Goal: Task Accomplishment & Management: Use online tool/utility

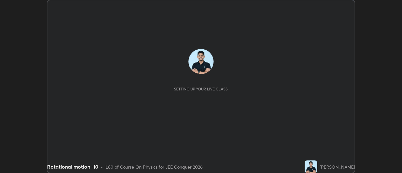
scroll to position [173, 402]
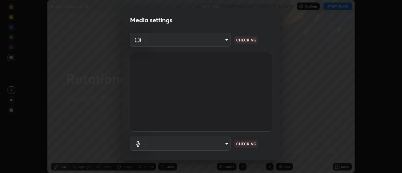
type input "ba4e03077e2635582450f5c2a4df2d3c0c16379ec4c919f063a5676b0e49f015"
type input "default"
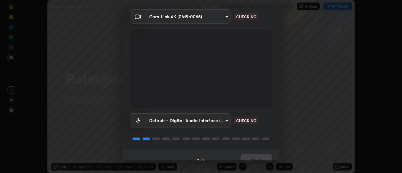
scroll to position [33, 0]
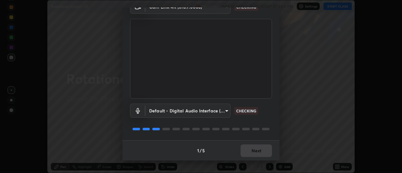
click at [261, 151] on div "1 / 5 Next" at bounding box center [200, 150] width 157 height 20
click at [260, 154] on div "1 / 5 Next" at bounding box center [200, 150] width 157 height 20
click at [259, 156] on div "1 / 5 Next" at bounding box center [200, 150] width 157 height 20
click at [260, 156] on div "1 / 5 Next" at bounding box center [200, 150] width 157 height 20
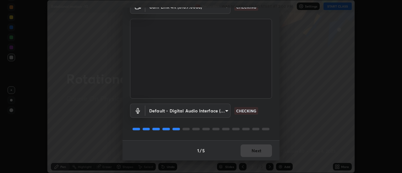
click at [259, 154] on div "1 / 5 Next" at bounding box center [200, 150] width 157 height 20
click at [260, 153] on button "Next" at bounding box center [255, 150] width 31 height 13
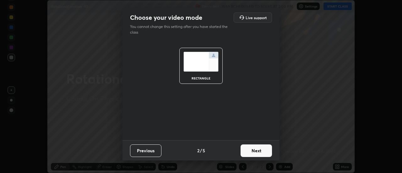
click at [260, 151] on button "Next" at bounding box center [255, 150] width 31 height 13
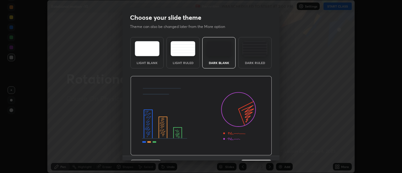
click at [261, 152] on img at bounding box center [201, 116] width 142 height 80
click at [261, 151] on img at bounding box center [201, 116] width 142 height 80
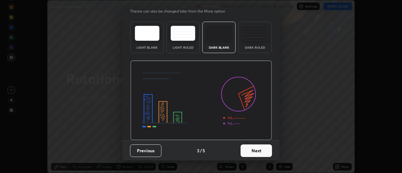
click at [261, 154] on button "Next" at bounding box center [255, 150] width 31 height 13
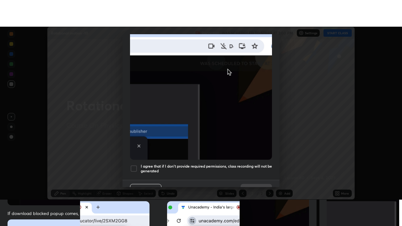
scroll to position [161, 0]
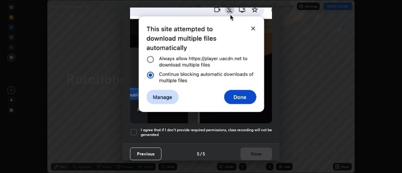
click at [134, 129] on div at bounding box center [134, 132] width 8 height 8
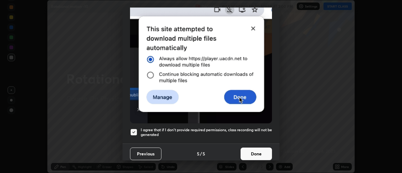
click at [252, 153] on button "Done" at bounding box center [255, 154] width 31 height 13
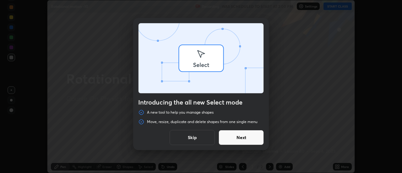
click at [346, 167] on div "Introducing the all new Select mode A new tool to help you manage shapes Move, …" at bounding box center [201, 86] width 402 height 173
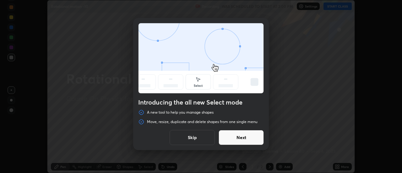
click at [199, 141] on button "Skip" at bounding box center [192, 137] width 45 height 15
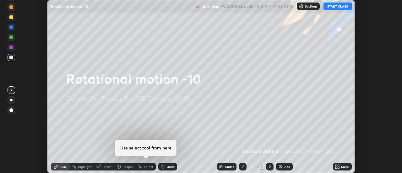
click at [347, 167] on div "More" at bounding box center [345, 166] width 8 height 3
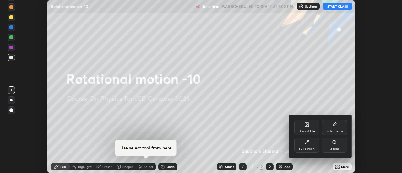
click at [299, 122] on div "Upload File" at bounding box center [306, 127] width 25 height 15
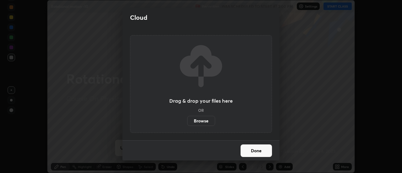
click at [197, 121] on label "Browse" at bounding box center [201, 121] width 28 height 10
click at [187, 121] on input "Browse" at bounding box center [187, 121] width 0 height 10
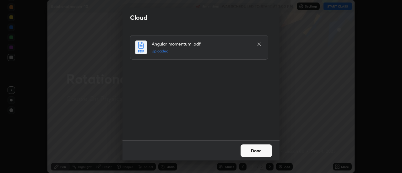
click at [262, 147] on button "Done" at bounding box center [255, 150] width 31 height 13
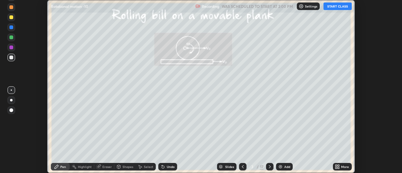
click at [338, 168] on icon at bounding box center [339, 168] width 2 height 2
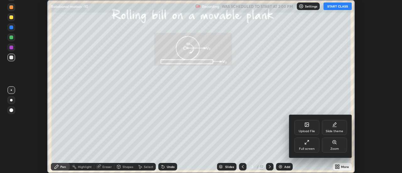
click at [271, 168] on div at bounding box center [201, 86] width 402 height 173
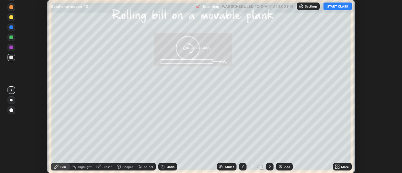
click at [272, 169] on div "Upload File Slide theme Full screen Zoom" at bounding box center [201, 86] width 402 height 173
click at [269, 167] on icon at bounding box center [269, 166] width 5 height 5
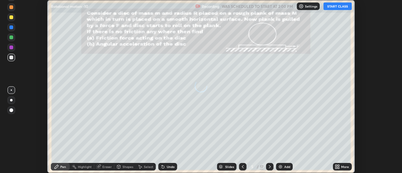
click at [269, 167] on icon at bounding box center [269, 166] width 5 height 5
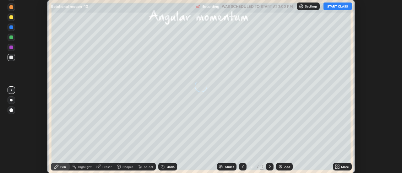
click at [269, 167] on icon at bounding box center [269, 166] width 5 height 5
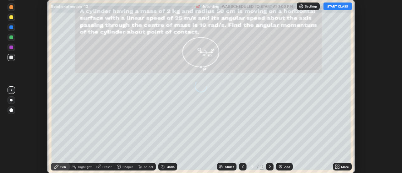
click at [272, 168] on div at bounding box center [270, 167] width 8 height 8
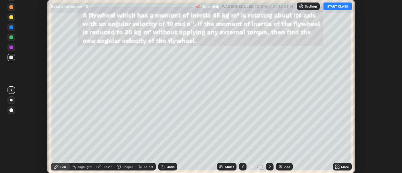
click at [342, 166] on div "More" at bounding box center [345, 166] width 8 height 3
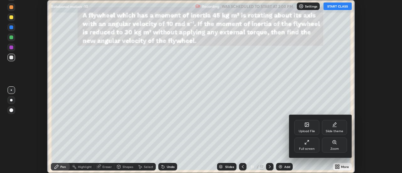
click at [313, 144] on div "Full screen" at bounding box center [306, 145] width 25 height 15
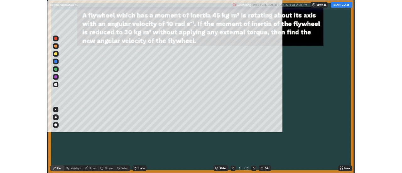
scroll to position [226, 402]
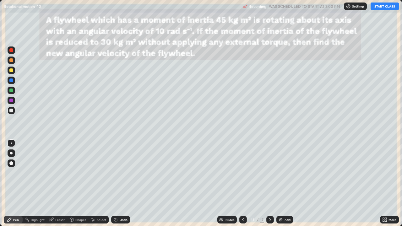
click at [385, 5] on button "START CLASS" at bounding box center [384, 7] width 28 height 8
click at [270, 173] on icon at bounding box center [269, 219] width 5 height 5
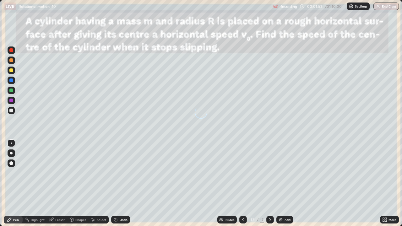
click at [266, 173] on div at bounding box center [270, 219] width 8 height 13
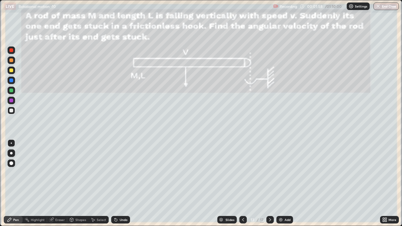
click at [269, 173] on icon at bounding box center [269, 219] width 5 height 5
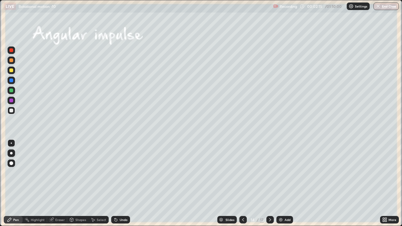
click at [121, 173] on div "Undo" at bounding box center [124, 219] width 8 height 3
click at [59, 173] on div "Eraser" at bounding box center [59, 219] width 9 height 3
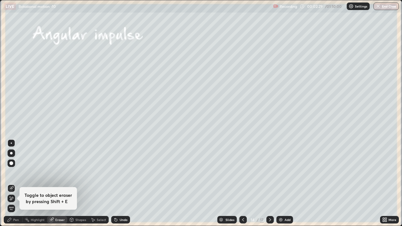
click at [15, 173] on div "Pen" at bounding box center [16, 219] width 6 height 3
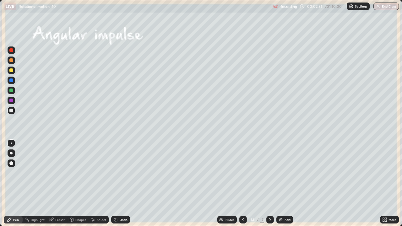
click at [122, 173] on div "Undo" at bounding box center [124, 219] width 8 height 3
click at [120, 173] on div "Undo" at bounding box center [124, 219] width 8 height 3
click at [271, 173] on div at bounding box center [270, 220] width 8 height 8
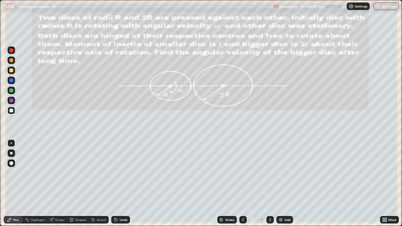
click at [11, 81] on div at bounding box center [11, 80] width 4 height 4
click at [13, 70] on div at bounding box center [11, 70] width 4 height 4
click at [10, 111] on div at bounding box center [11, 111] width 4 height 4
click at [121, 173] on div "Undo" at bounding box center [124, 219] width 8 height 3
click at [123, 173] on div "Undo" at bounding box center [124, 219] width 8 height 3
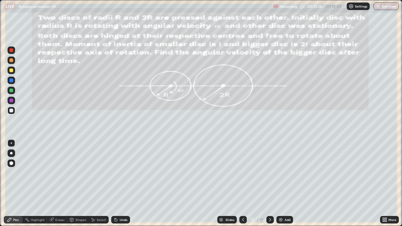
click at [120, 173] on div "Undo" at bounding box center [124, 219] width 8 height 3
click at [118, 173] on div "Undo" at bounding box center [120, 220] width 19 height 8
click at [124, 173] on div "Undo" at bounding box center [120, 220] width 19 height 8
click at [282, 173] on img at bounding box center [280, 219] width 5 height 5
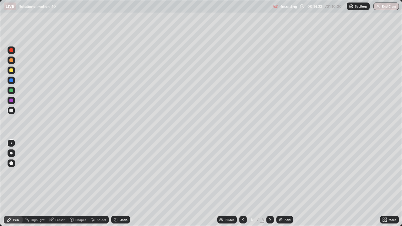
click at [121, 173] on div "Undo" at bounding box center [120, 220] width 19 height 8
click at [123, 173] on div "Undo" at bounding box center [120, 220] width 19 height 8
click at [243, 173] on icon at bounding box center [242, 219] width 5 height 5
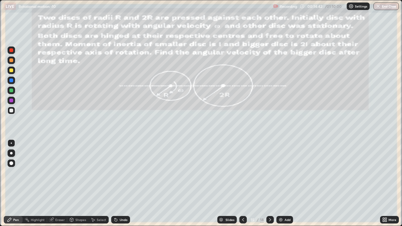
click at [269, 173] on icon at bounding box center [269, 219] width 5 height 5
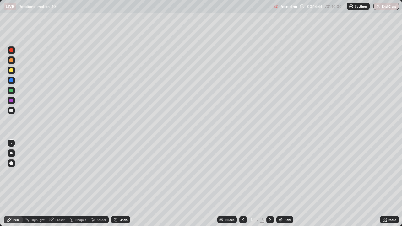
click at [58, 173] on div "Eraser" at bounding box center [57, 220] width 20 height 8
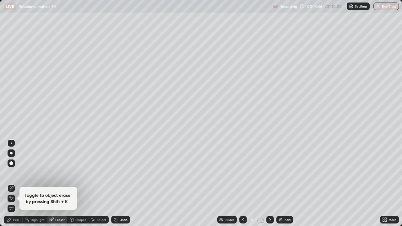
click at [16, 173] on div "Pen" at bounding box center [16, 219] width 6 height 3
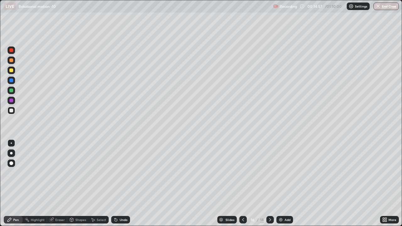
click at [240, 173] on icon at bounding box center [242, 219] width 5 height 5
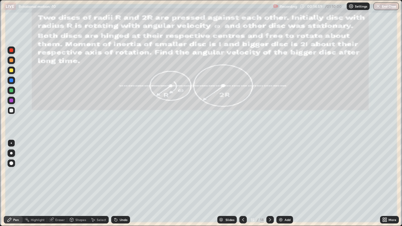
click at [269, 173] on icon at bounding box center [270, 219] width 2 height 3
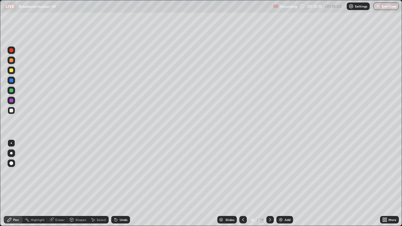
click at [59, 173] on div "Eraser" at bounding box center [59, 219] width 9 height 3
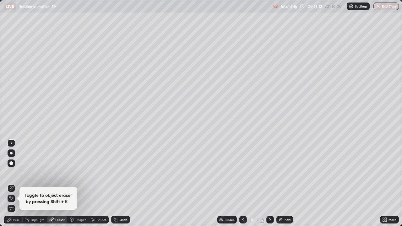
click at [20, 173] on div "Pen" at bounding box center [13, 220] width 19 height 8
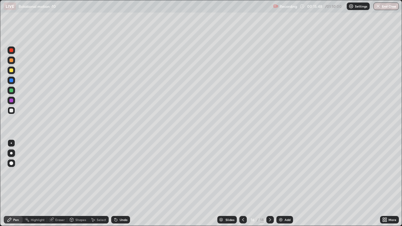
click at [121, 173] on div "Undo" at bounding box center [120, 220] width 19 height 8
click at [122, 173] on div "Undo" at bounding box center [120, 220] width 19 height 8
click at [242, 173] on icon at bounding box center [242, 219] width 5 height 5
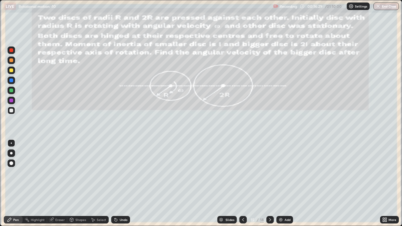
click at [269, 173] on icon at bounding box center [269, 219] width 5 height 5
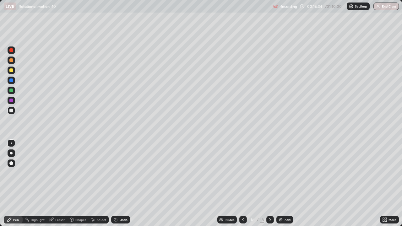
click at [58, 173] on div "Eraser" at bounding box center [59, 219] width 9 height 3
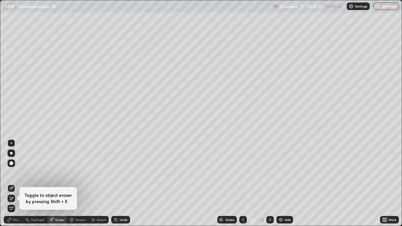
click at [10, 173] on icon at bounding box center [10, 197] width 1 height 1
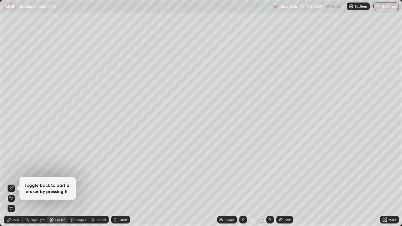
click at [16, 173] on div "Pen" at bounding box center [16, 219] width 6 height 3
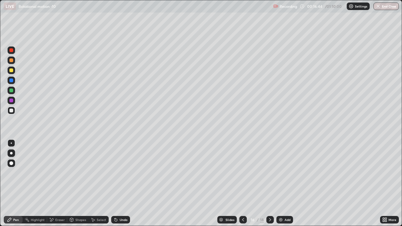
click at [242, 173] on icon at bounding box center [242, 219] width 5 height 5
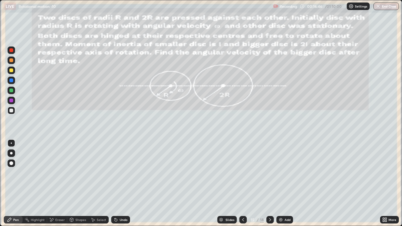
click at [269, 173] on icon at bounding box center [269, 219] width 5 height 5
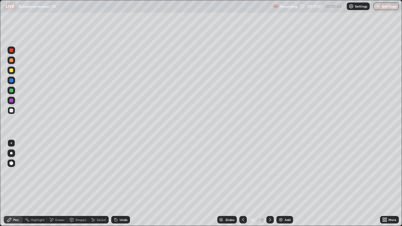
click at [242, 173] on icon at bounding box center [242, 219] width 5 height 5
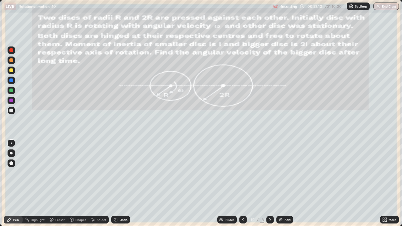
click at [270, 173] on icon at bounding box center [269, 219] width 5 height 5
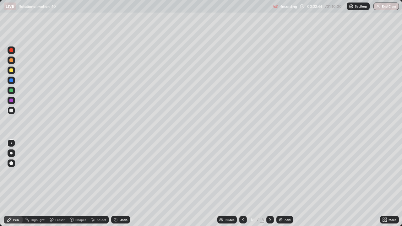
click at [269, 173] on icon at bounding box center [269, 219] width 5 height 5
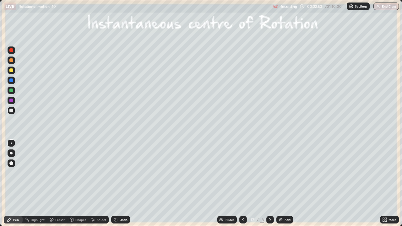
click at [267, 173] on div at bounding box center [270, 219] width 8 height 13
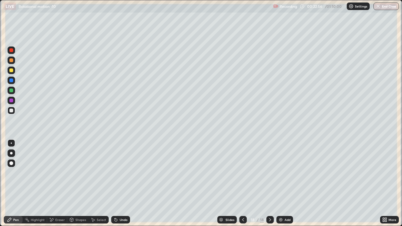
click at [243, 173] on icon at bounding box center [242, 219] width 5 height 5
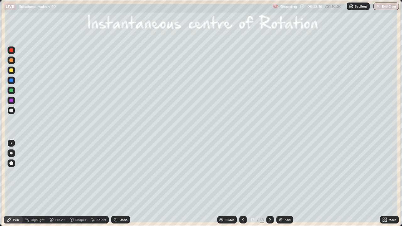
click at [120, 173] on div "Undo" at bounding box center [124, 219] width 8 height 3
click at [119, 173] on div "Undo" at bounding box center [120, 220] width 19 height 8
click at [118, 173] on div "Undo" at bounding box center [120, 220] width 19 height 8
click at [116, 173] on icon at bounding box center [116, 220] width 3 height 3
click at [57, 173] on div "Eraser" at bounding box center [59, 219] width 9 height 3
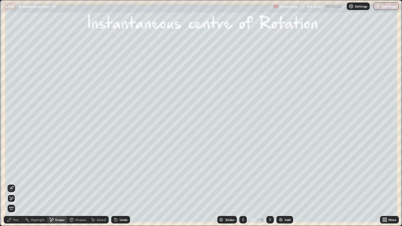
click at [21, 173] on div "Pen" at bounding box center [13, 220] width 19 height 8
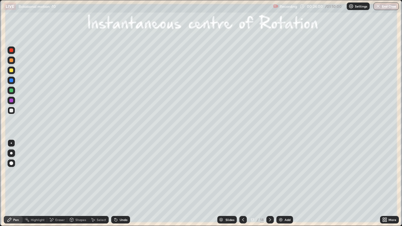
click at [113, 173] on div "Undo" at bounding box center [119, 219] width 21 height 13
click at [124, 173] on div "Undo" at bounding box center [120, 220] width 19 height 8
click at [121, 173] on div "Undo" at bounding box center [120, 220] width 19 height 8
click at [122, 173] on div "Undo" at bounding box center [124, 219] width 8 height 3
click at [269, 173] on icon at bounding box center [269, 219] width 5 height 5
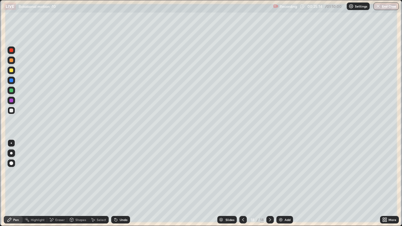
click at [74, 173] on div "Shapes" at bounding box center [77, 220] width 21 height 8
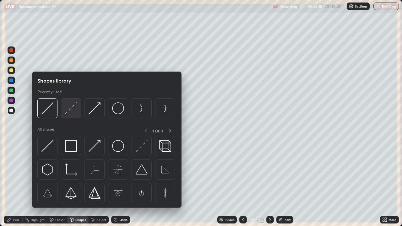
click at [71, 112] on img at bounding box center [71, 108] width 12 height 12
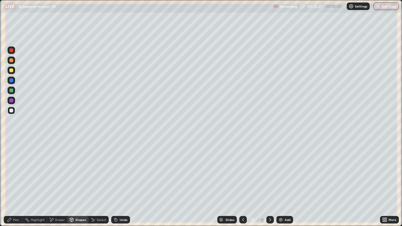
click at [16, 173] on div "Pen" at bounding box center [16, 219] width 6 height 3
click at [63, 173] on div "Eraser" at bounding box center [57, 220] width 20 height 8
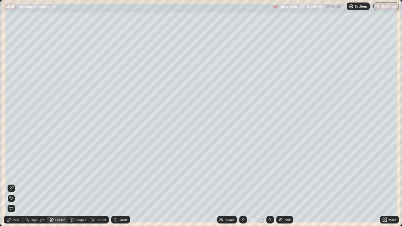
click at [20, 173] on div "Pen" at bounding box center [13, 220] width 19 height 8
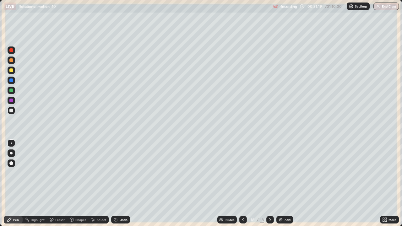
click at [240, 173] on icon at bounding box center [242, 219] width 5 height 5
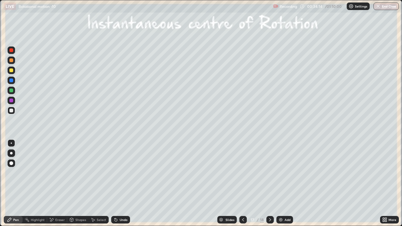
click at [271, 173] on icon at bounding box center [269, 219] width 5 height 5
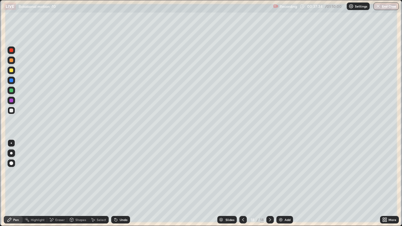
click at [285, 173] on div "Add" at bounding box center [284, 220] width 17 height 8
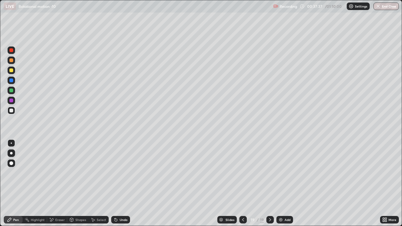
click at [75, 173] on div "Shapes" at bounding box center [80, 219] width 11 height 3
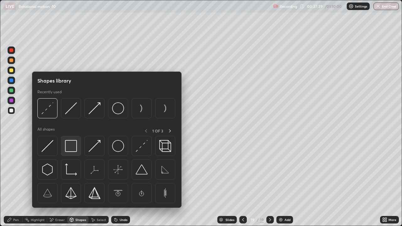
click at [74, 149] on img at bounding box center [71, 146] width 12 height 12
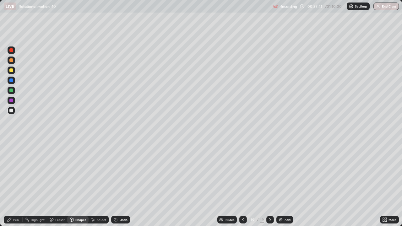
click at [14, 173] on div "Pen" at bounding box center [13, 220] width 19 height 8
click at [120, 173] on div "Undo" at bounding box center [120, 220] width 19 height 8
click at [119, 173] on div "Undo" at bounding box center [120, 220] width 19 height 8
click at [123, 173] on div "Undo" at bounding box center [124, 219] width 8 height 3
click at [122, 173] on div "Undo" at bounding box center [124, 219] width 8 height 3
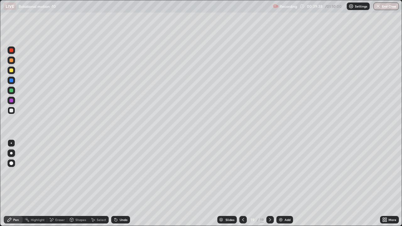
click at [115, 173] on icon at bounding box center [115, 218] width 1 height 1
click at [120, 173] on div "Undo" at bounding box center [124, 219] width 8 height 3
click at [118, 173] on div "Undo" at bounding box center [120, 220] width 19 height 8
click at [117, 173] on div "Undo" at bounding box center [120, 220] width 19 height 8
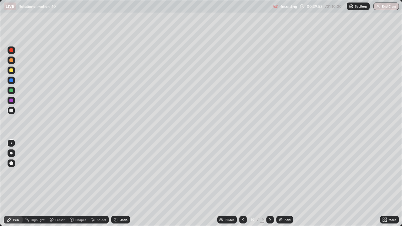
click at [118, 173] on div "Undo" at bounding box center [120, 220] width 19 height 8
click at [115, 173] on icon at bounding box center [116, 220] width 3 height 3
click at [116, 173] on icon at bounding box center [116, 220] width 3 height 3
click at [289, 173] on div "Add" at bounding box center [284, 220] width 17 height 8
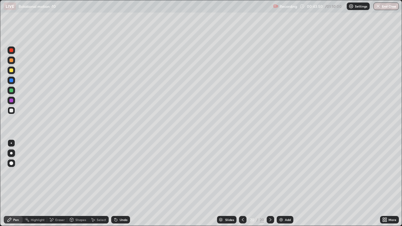
click at [12, 153] on div at bounding box center [11, 153] width 3 height 3
click at [11, 153] on div at bounding box center [11, 153] width 3 height 3
click at [118, 173] on div "Undo" at bounding box center [120, 220] width 19 height 8
click at [115, 173] on icon at bounding box center [116, 220] width 3 height 3
click at [118, 173] on div "Undo" at bounding box center [120, 220] width 19 height 8
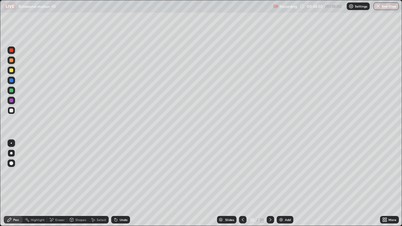
click at [62, 173] on div "Eraser" at bounding box center [59, 219] width 9 height 3
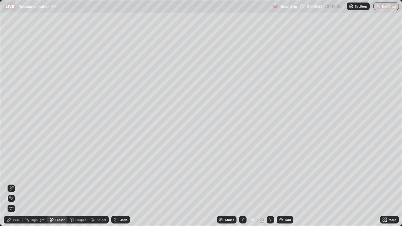
click at [20, 173] on div "Pen" at bounding box center [13, 220] width 19 height 8
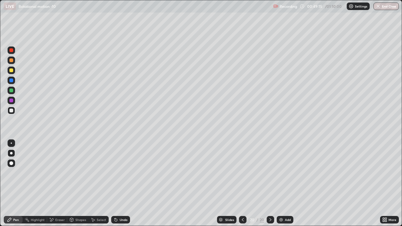
click at [123, 173] on div "Undo" at bounding box center [120, 220] width 19 height 8
click at [126, 173] on div "Undo" at bounding box center [120, 220] width 19 height 8
click at [54, 173] on div "Eraser" at bounding box center [57, 220] width 20 height 8
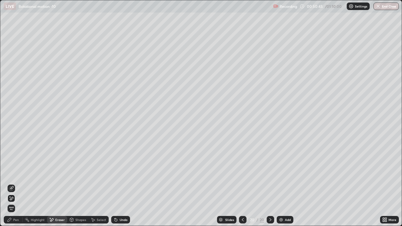
click at [13, 173] on div "Pen" at bounding box center [13, 220] width 19 height 8
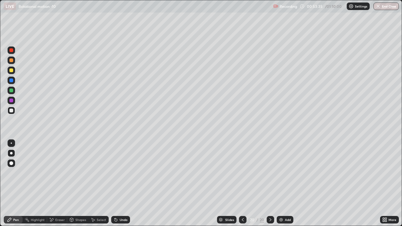
click at [283, 173] on img at bounding box center [280, 219] width 5 height 5
click at [120, 173] on div "Undo" at bounding box center [124, 219] width 8 height 3
click at [118, 173] on div "Undo" at bounding box center [120, 220] width 19 height 8
click at [117, 173] on div "Undo" at bounding box center [120, 220] width 19 height 8
click at [242, 173] on icon at bounding box center [242, 219] width 5 height 5
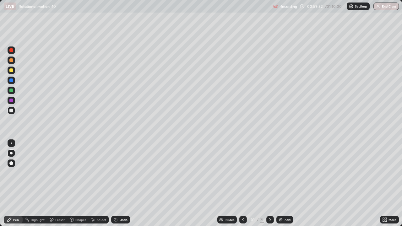
click at [269, 173] on icon at bounding box center [269, 219] width 5 height 5
click at [286, 173] on div "Add" at bounding box center [284, 220] width 17 height 8
click at [127, 173] on div "Undo" at bounding box center [120, 220] width 19 height 8
click at [242, 173] on icon at bounding box center [242, 219] width 5 height 5
click at [269, 173] on icon at bounding box center [269, 219] width 5 height 5
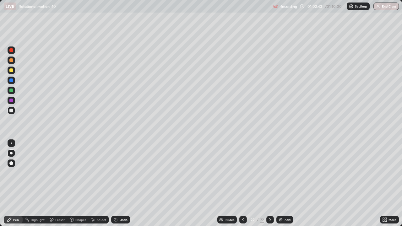
click at [58, 173] on div "Eraser" at bounding box center [59, 219] width 9 height 3
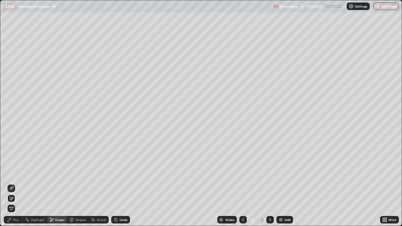
click at [15, 173] on div "Pen" at bounding box center [16, 219] width 6 height 3
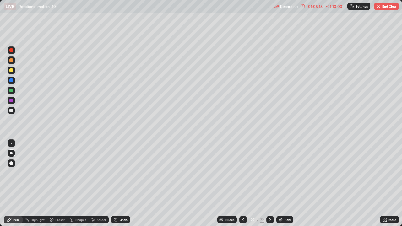
click at [390, 9] on button "End Class" at bounding box center [386, 7] width 25 height 8
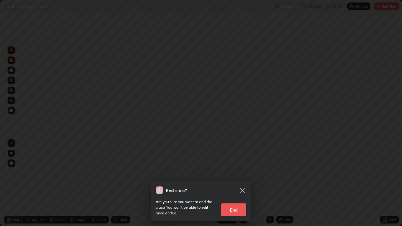
click at [235, 173] on button "End" at bounding box center [233, 209] width 25 height 13
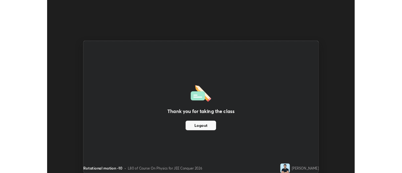
scroll to position [31221, 30992]
